Goal: Find specific page/section: Find specific page/section

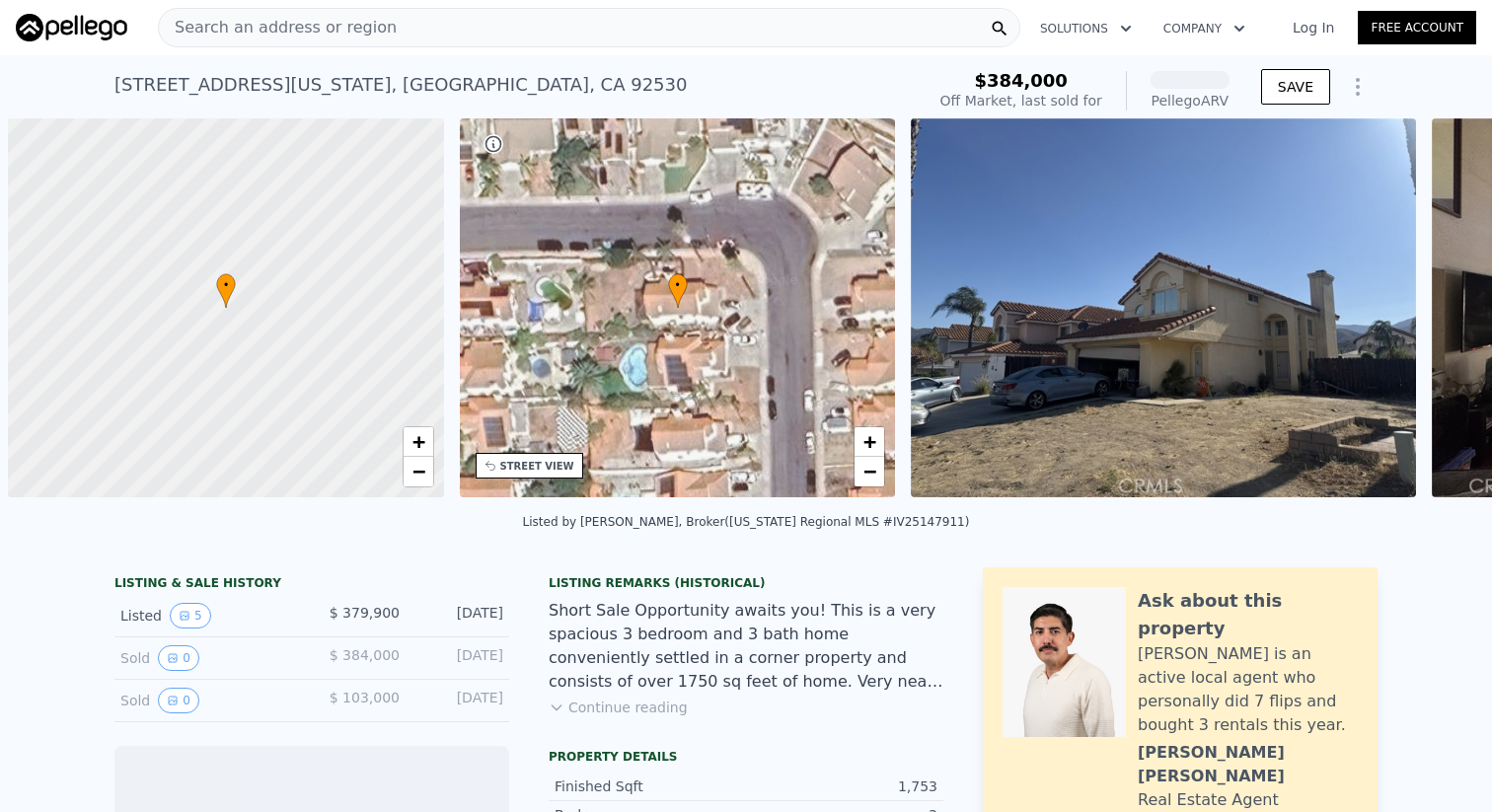
scroll to position [0, 8]
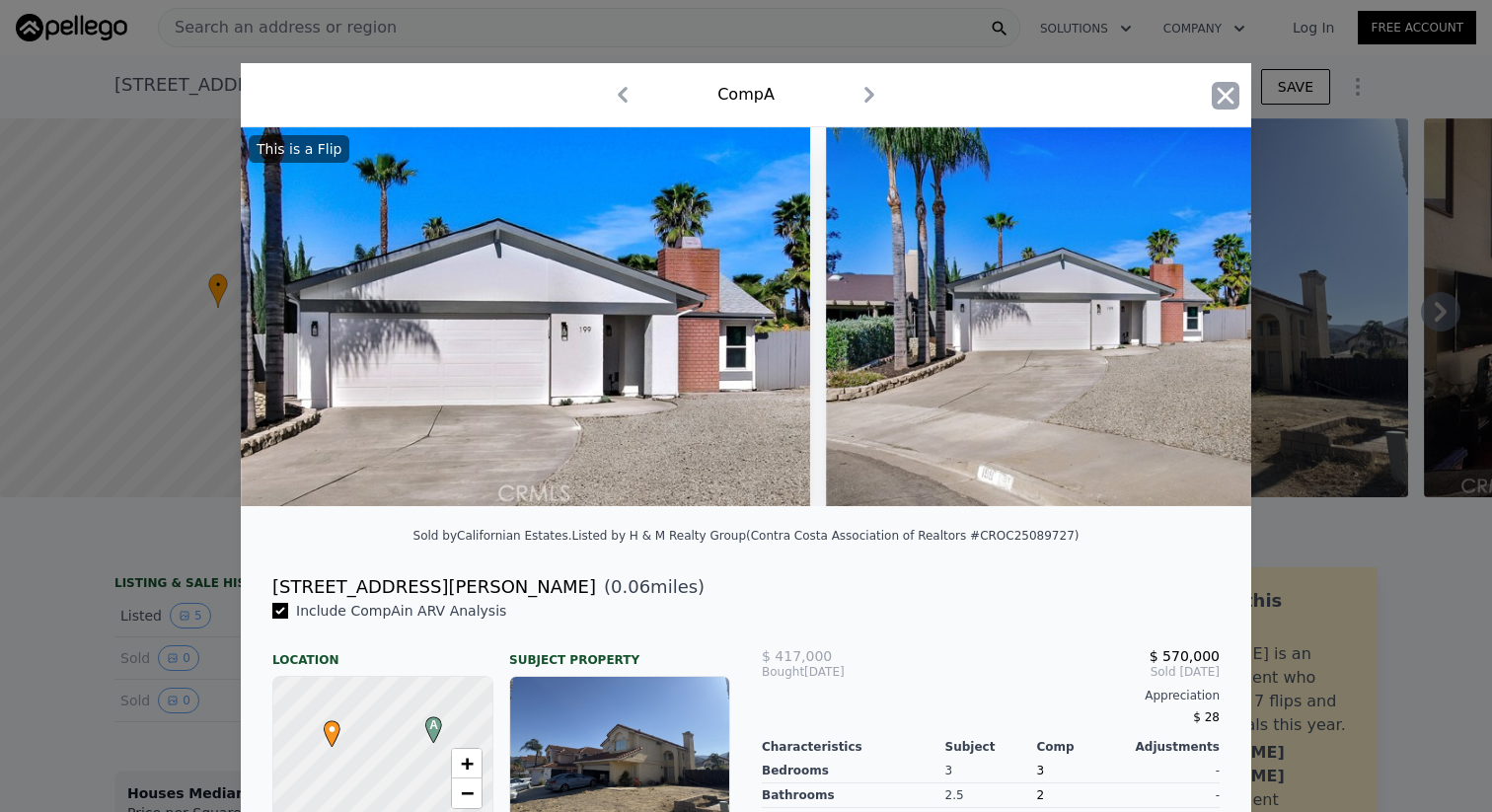
click at [1224, 99] on icon "button" at bounding box center [1226, 96] width 28 height 28
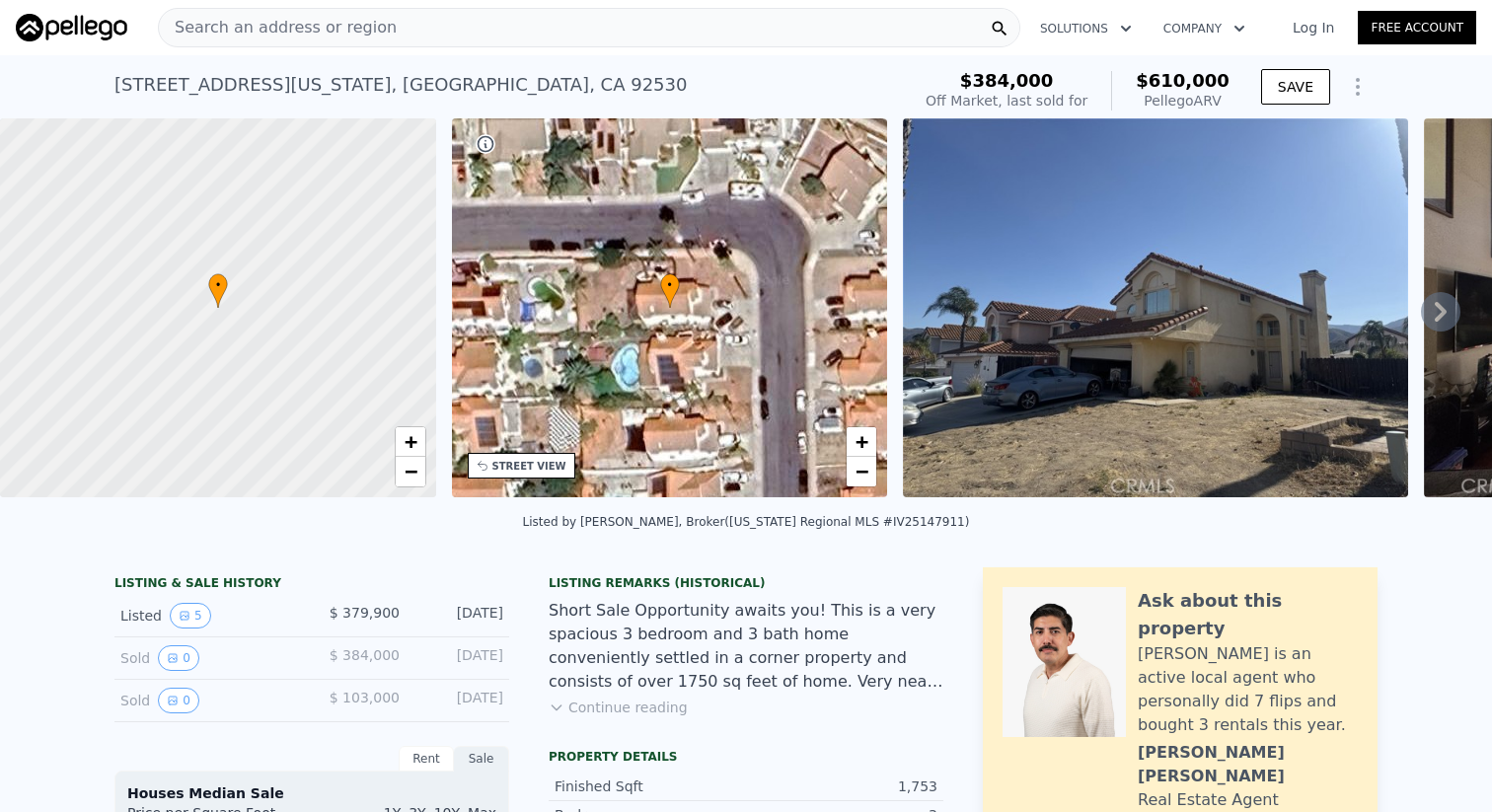
click at [263, 19] on span "Search an address or region" at bounding box center [277, 28] width 238 height 24
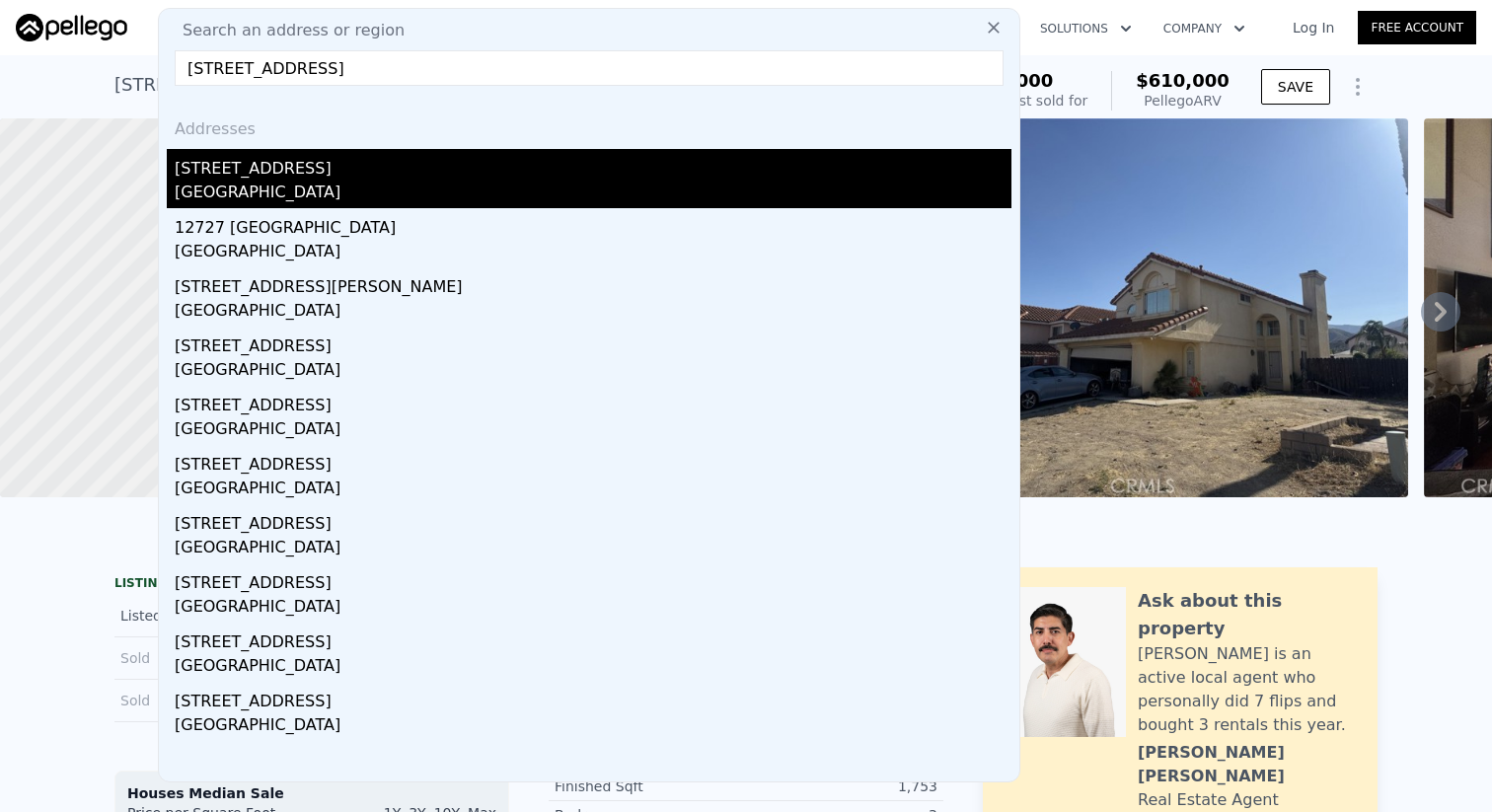
type input "[STREET_ADDRESS]"
click at [296, 160] on div "[STREET_ADDRESS]" at bounding box center [593, 165] width 837 height 32
